Goal: Task Accomplishment & Management: Manage account settings

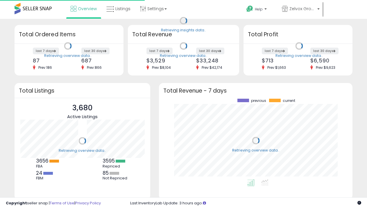
scroll to position [81, 182]
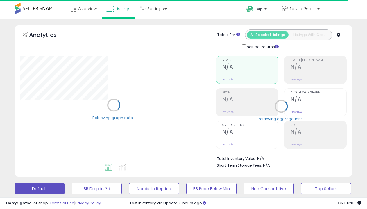
click at [97, 183] on button "BB is Suppressed" at bounding box center [97, 189] width 50 height 12
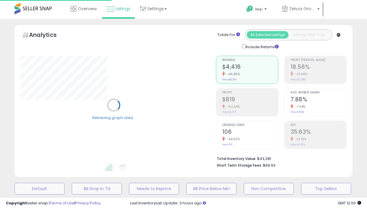
scroll to position [127, 0]
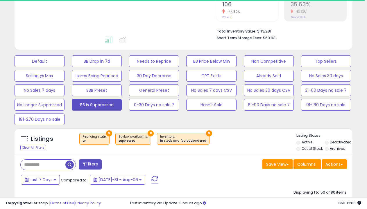
select select "**"
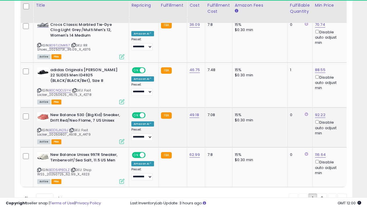
select select "**********"
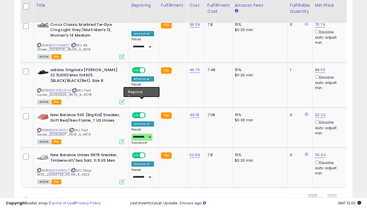
click at [331, 196] on span "›" at bounding box center [331, 199] width 1 height 6
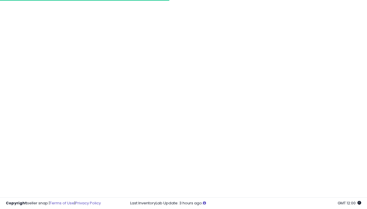
scroll to position [195, 0]
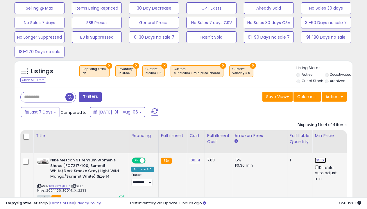
click at [317, 157] on link "135.67" at bounding box center [319, 160] width 11 height 6
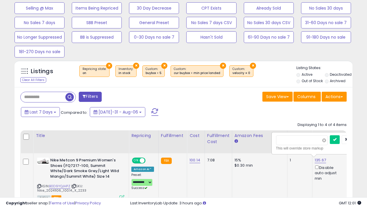
click at [322, 139] on span at bounding box center [324, 141] width 4 height 4
click at [333, 138] on icon "submit" at bounding box center [334, 139] width 3 height 3
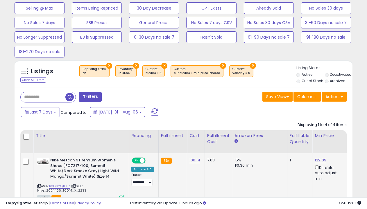
click at [314, 157] on link "37.16" at bounding box center [320, 160] width 12 height 6
click at [321, 189] on span at bounding box center [323, 191] width 4 height 4
click at [331, 188] on icon "submit" at bounding box center [332, 189] width 3 height 3
click at [314, 163] on link "63.79" at bounding box center [320, 160] width 12 height 6
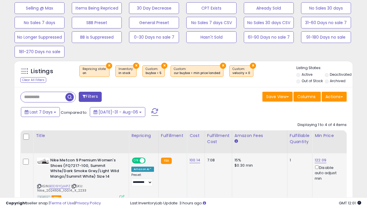
type input "****"
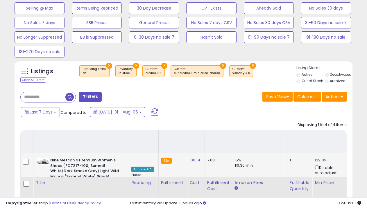
click at [314, 157] on link "114.84" at bounding box center [320, 160] width 12 height 6
